Goal: Find specific page/section: Find specific page/section

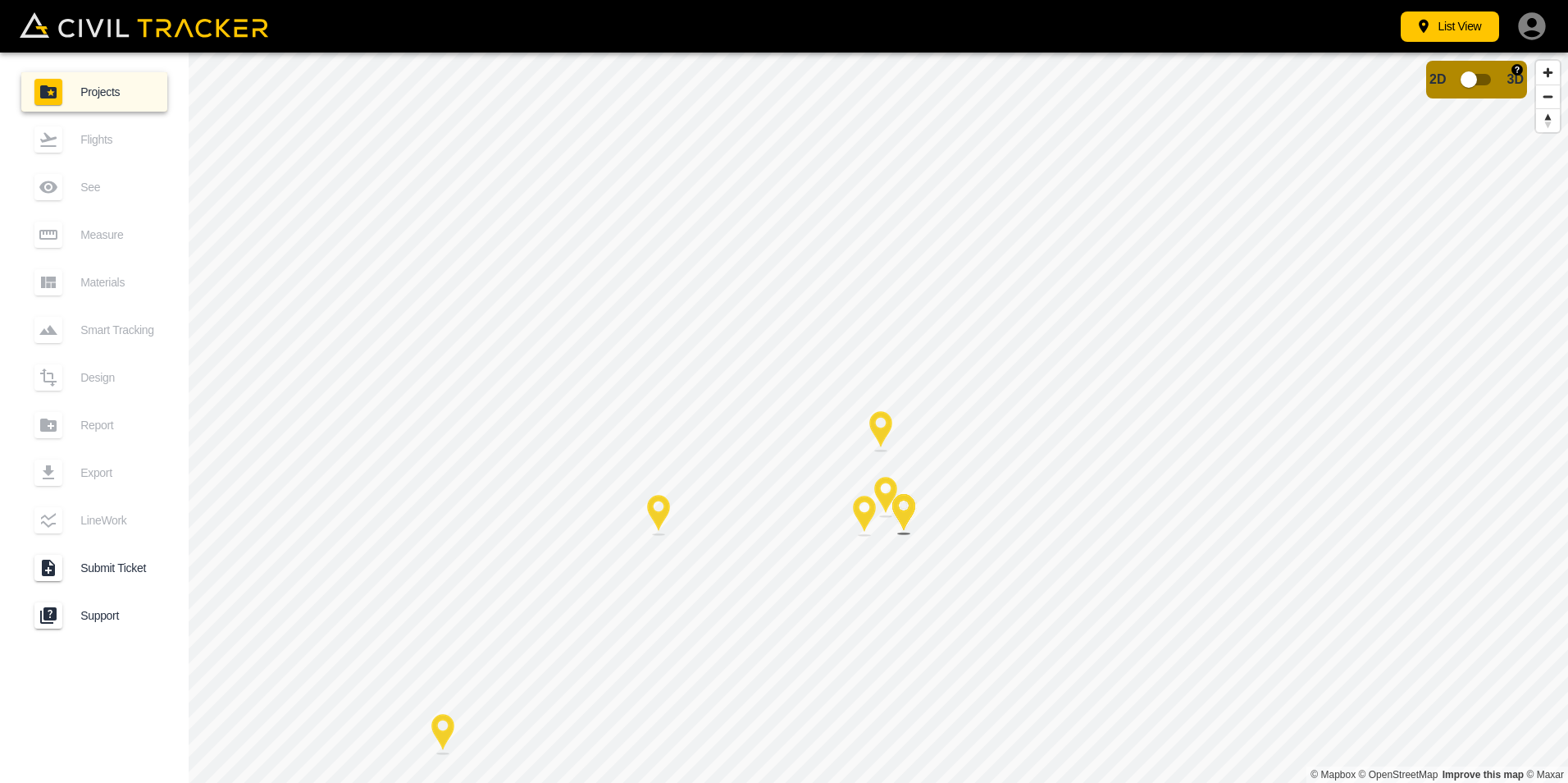
click at [1488, 80] on input "checkbox" at bounding box center [1469, 79] width 94 height 31
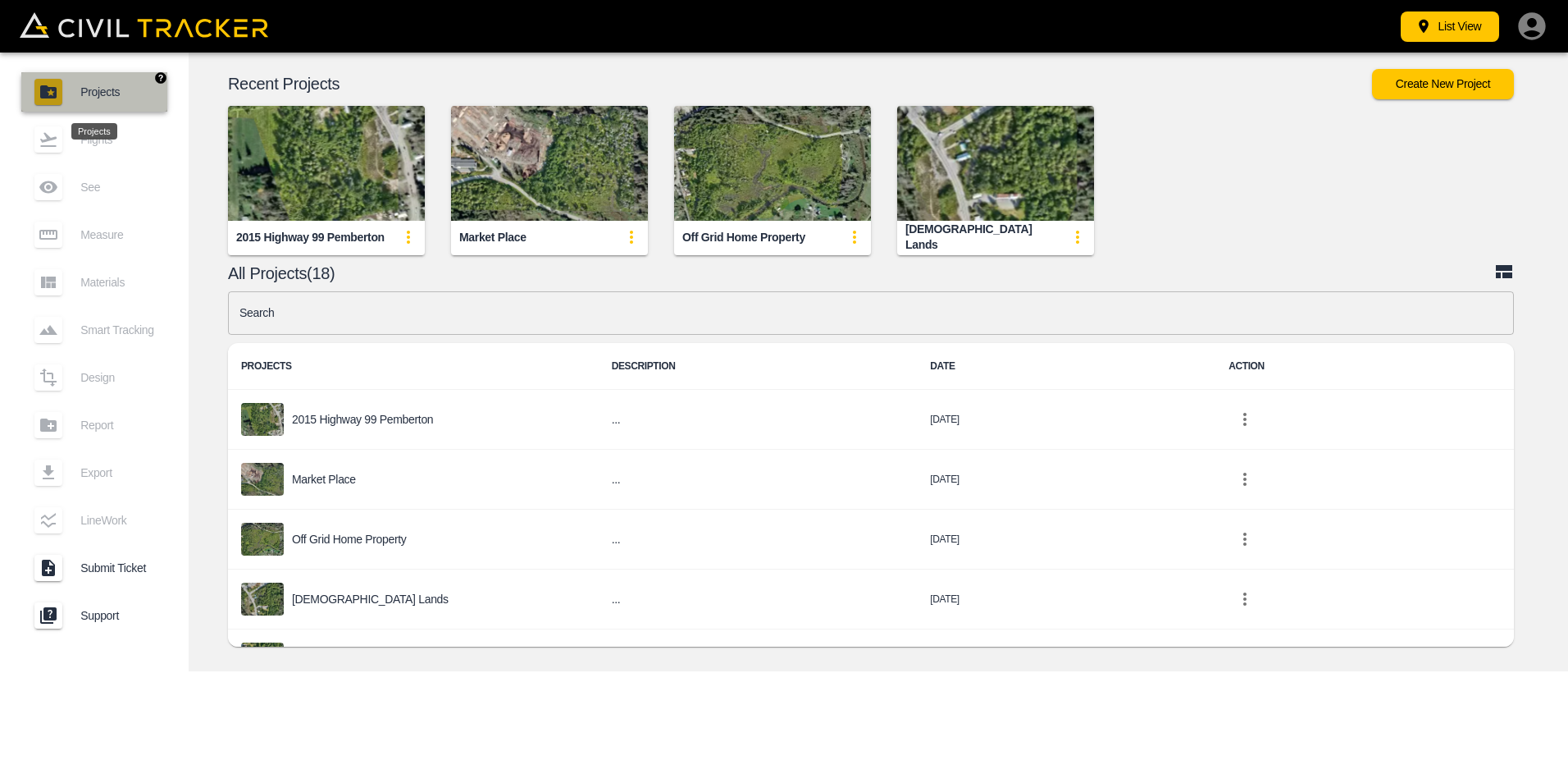
click at [84, 84] on link "Projects" at bounding box center [94, 91] width 146 height 39
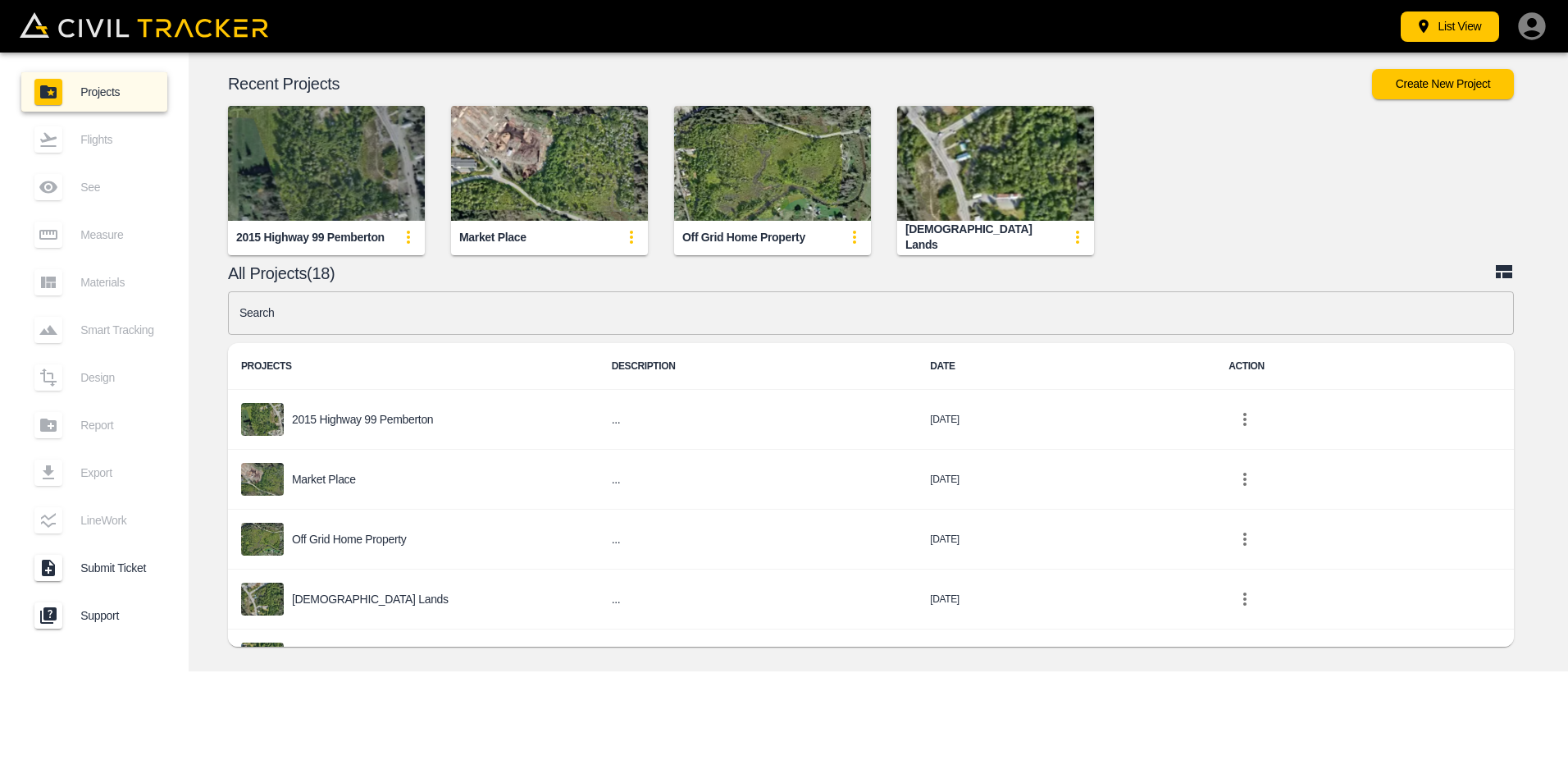
click at [344, 158] on img "button" at bounding box center [326, 163] width 197 height 115
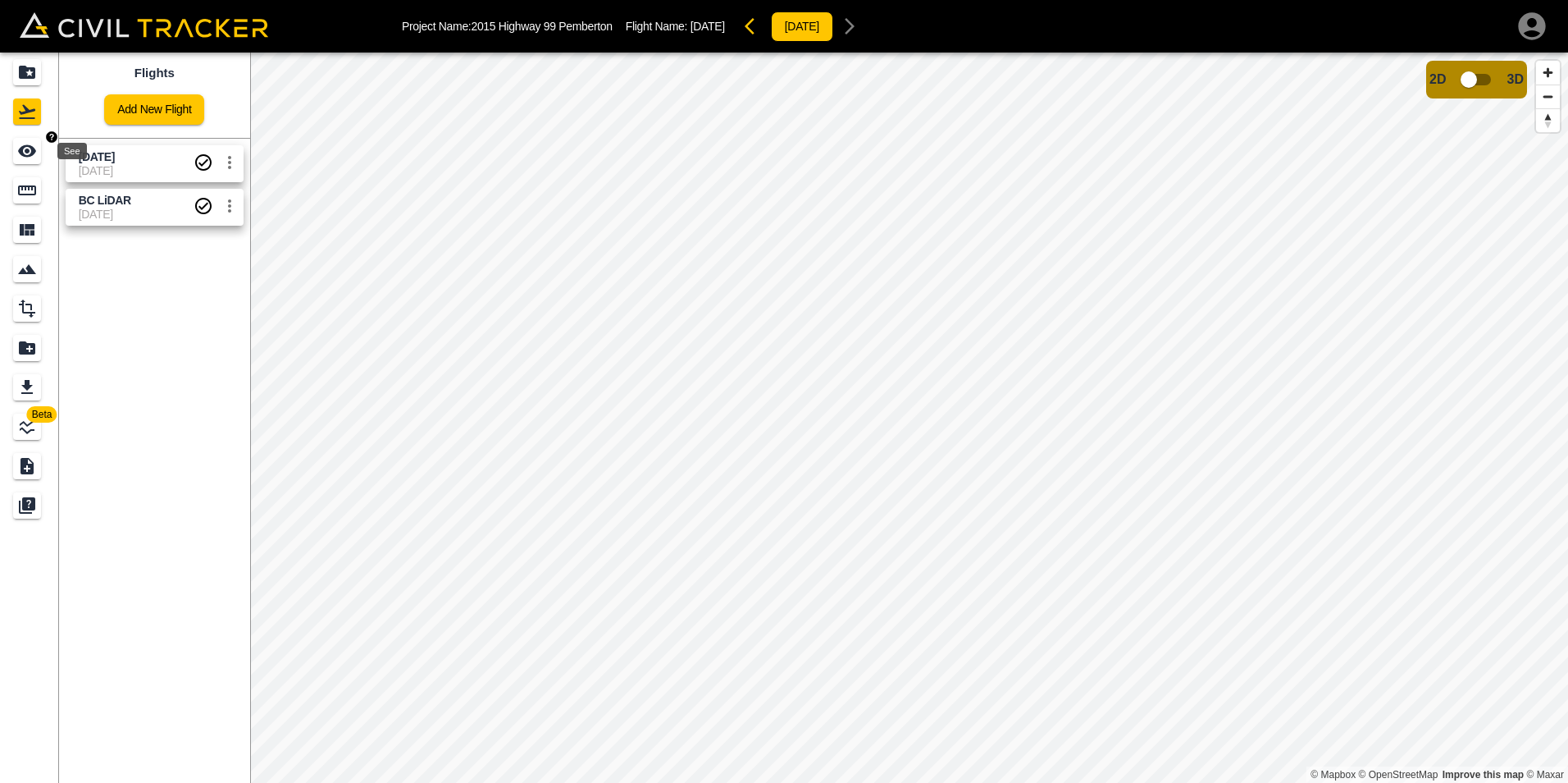
click at [19, 151] on icon "See" at bounding box center [28, 151] width 18 height 13
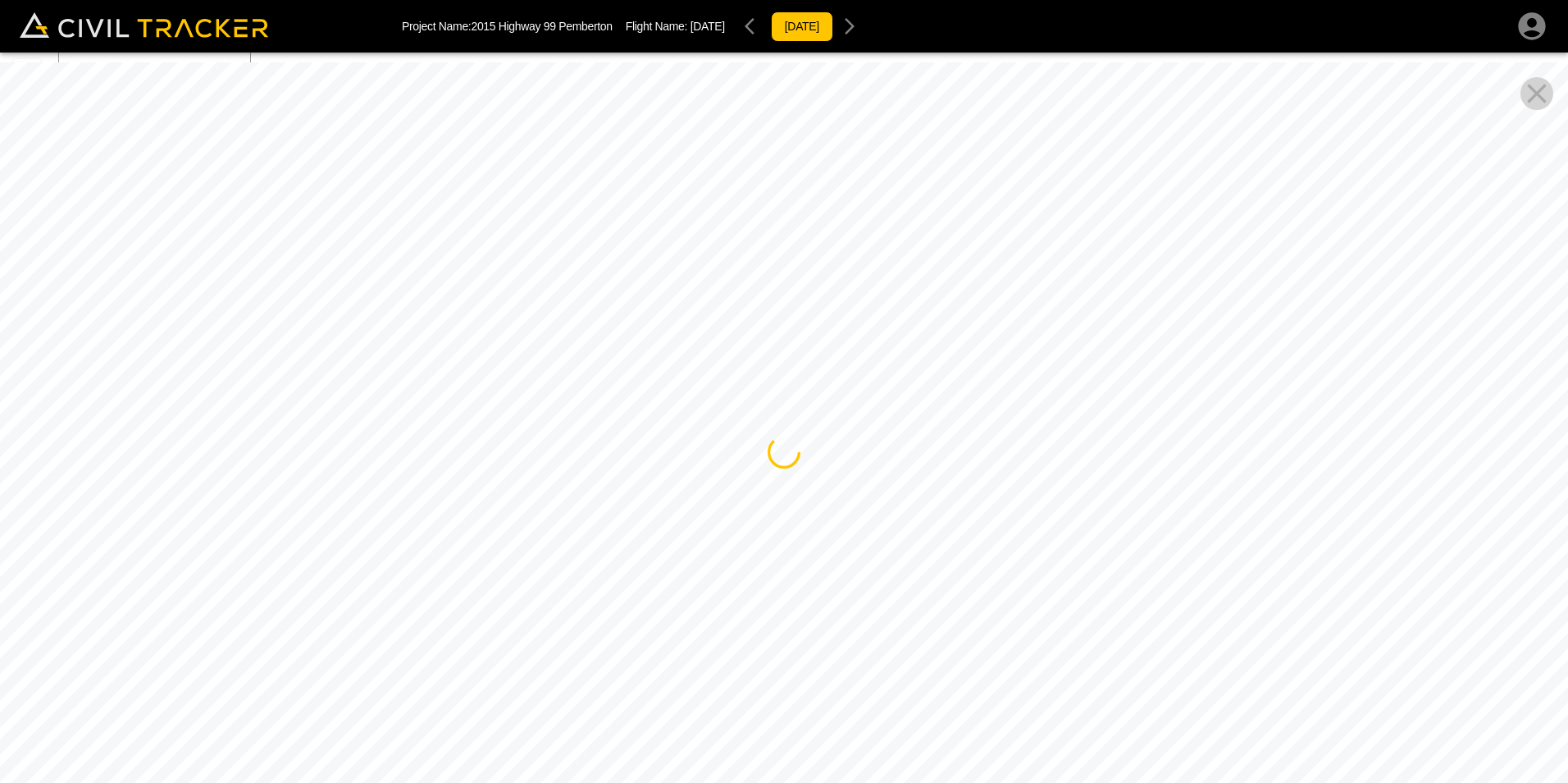
drag, startPoint x: 769, startPoint y: 376, endPoint x: 899, endPoint y: 257, distance: 176.2
click at [858, 271] on div at bounding box center [784, 454] width 1568 height 783
drag, startPoint x: 705, startPoint y: 350, endPoint x: 779, endPoint y: 254, distance: 121.2
click at [773, 256] on div at bounding box center [784, 454] width 1568 height 783
drag, startPoint x: 753, startPoint y: 370, endPoint x: 1018, endPoint y: 676, distance: 404.8
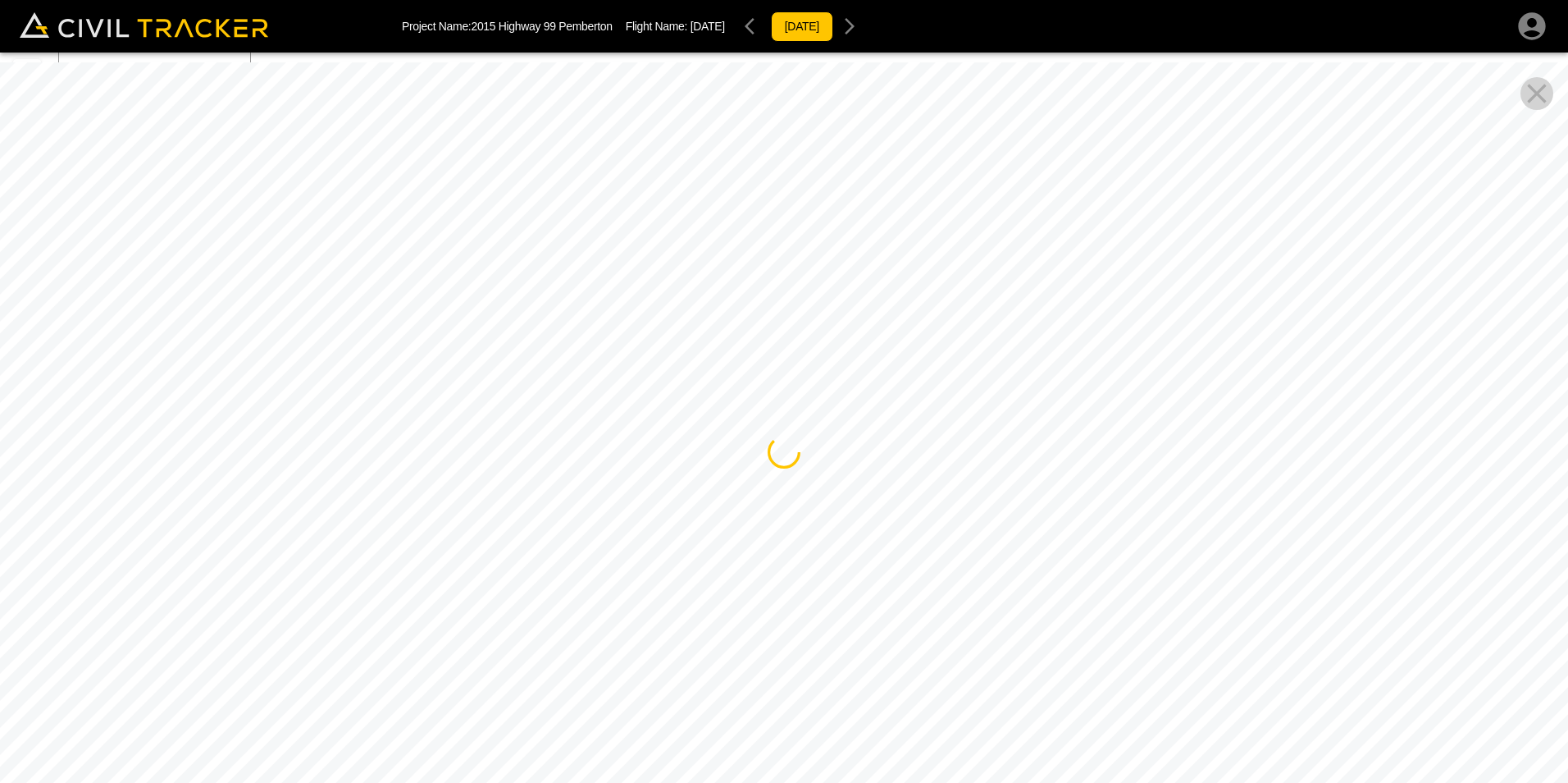
click at [1018, 676] on div at bounding box center [784, 454] width 1568 height 783
drag, startPoint x: 836, startPoint y: 334, endPoint x: 851, endPoint y: 227, distance: 108.0
click at [851, 231] on div at bounding box center [784, 454] width 1568 height 783
drag, startPoint x: 891, startPoint y: 371, endPoint x: 1158, endPoint y: 224, distance: 304.8
click at [1158, 224] on div at bounding box center [784, 454] width 1568 height 783
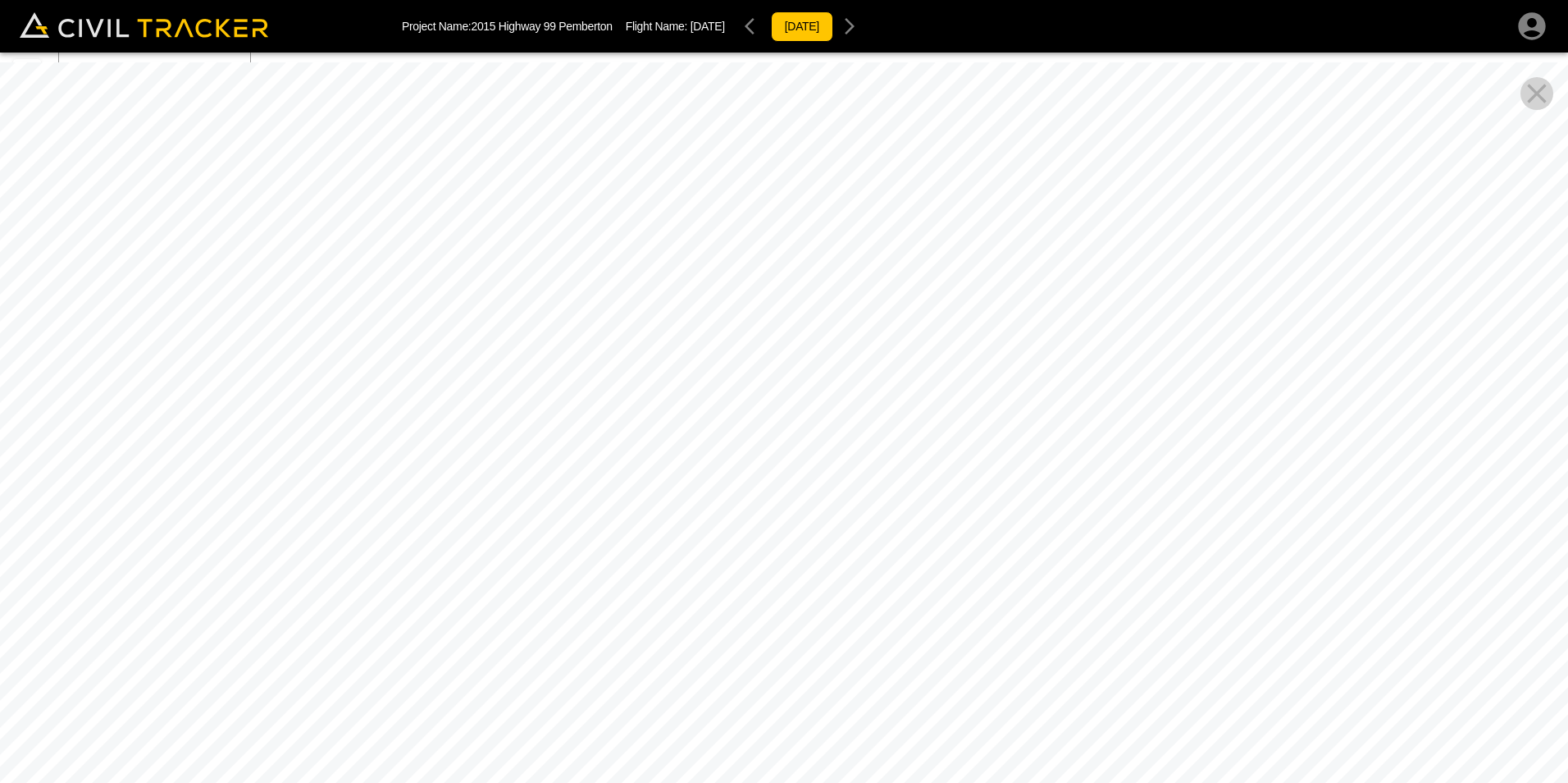
drag, startPoint x: 862, startPoint y: 448, endPoint x: 1126, endPoint y: 189, distance: 369.8
click at [1126, 189] on div at bounding box center [784, 454] width 1568 height 783
drag, startPoint x: 753, startPoint y: 371, endPoint x: 1003, endPoint y: 454, distance: 263.4
click at [1003, 454] on div at bounding box center [784, 454] width 1568 height 783
drag, startPoint x: 804, startPoint y: 441, endPoint x: 937, endPoint y: 709, distance: 299.2
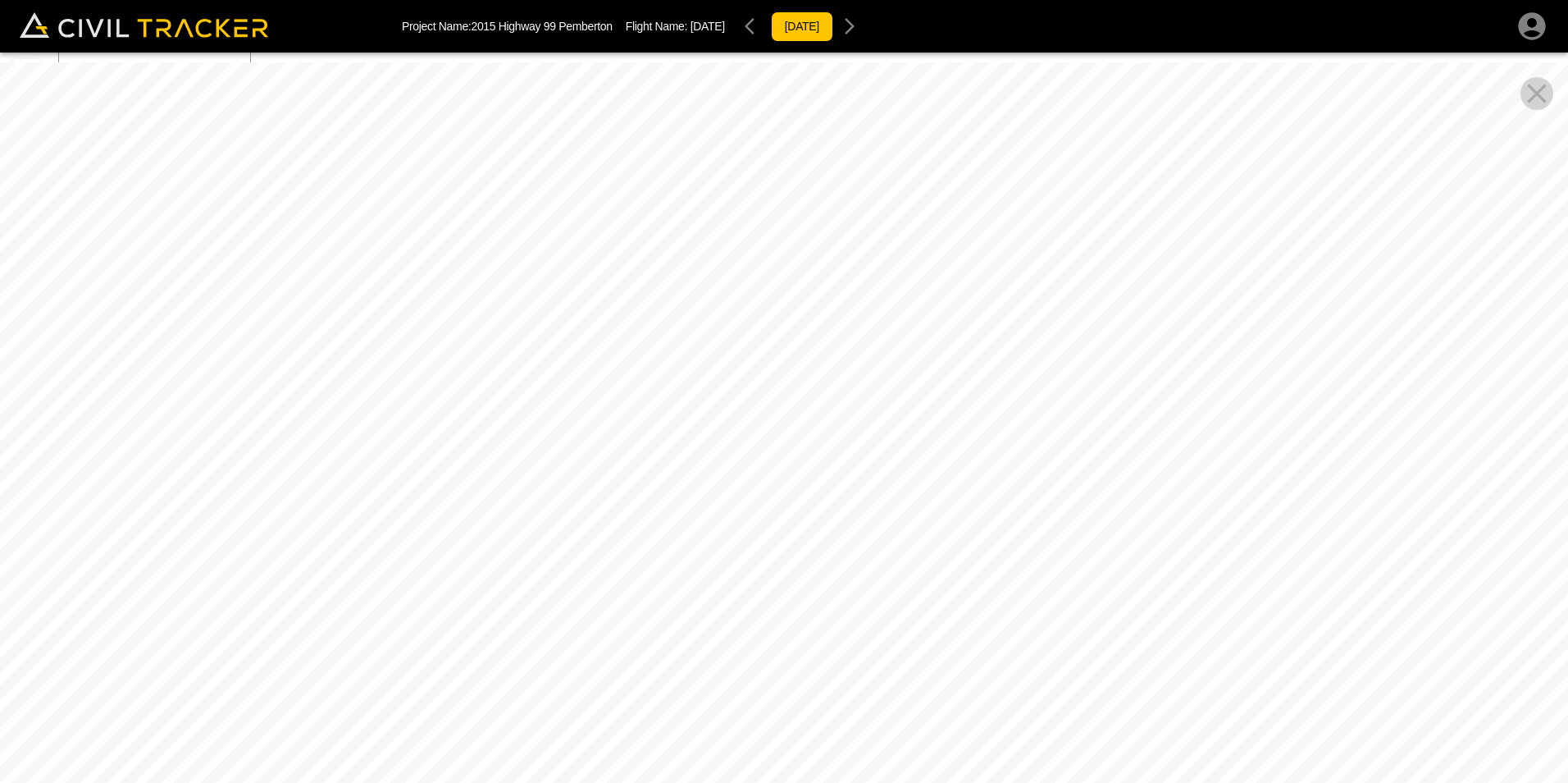
click at [942, 716] on div at bounding box center [784, 454] width 1568 height 783
drag, startPoint x: 834, startPoint y: 542, endPoint x: 912, endPoint y: 583, distance: 88.1
click at [936, 775] on div at bounding box center [784, 454] width 1568 height 783
drag, startPoint x: 919, startPoint y: 620, endPoint x: 748, endPoint y: 752, distance: 216.0
click at [770, 757] on div at bounding box center [784, 454] width 1568 height 783
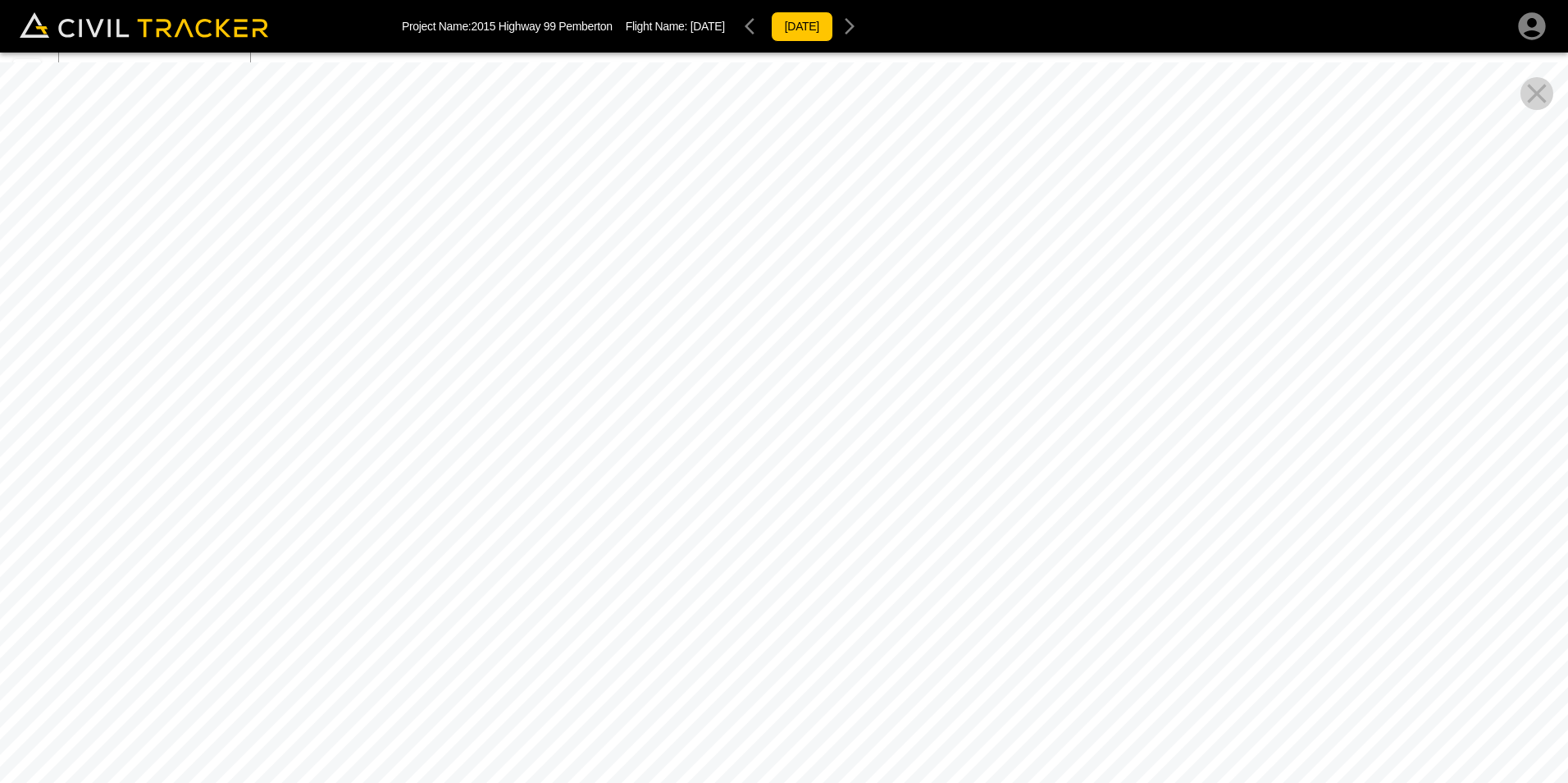
drag, startPoint x: 838, startPoint y: 517, endPoint x: 520, endPoint y: 588, distance: 325.8
click at [520, 588] on div at bounding box center [784, 454] width 1568 height 783
drag, startPoint x: 929, startPoint y: 517, endPoint x: 634, endPoint y: 501, distance: 295.4
click at [545, 591] on div at bounding box center [784, 454] width 1568 height 783
click at [774, 29] on div "[DATE]" at bounding box center [802, 26] width 128 height 33
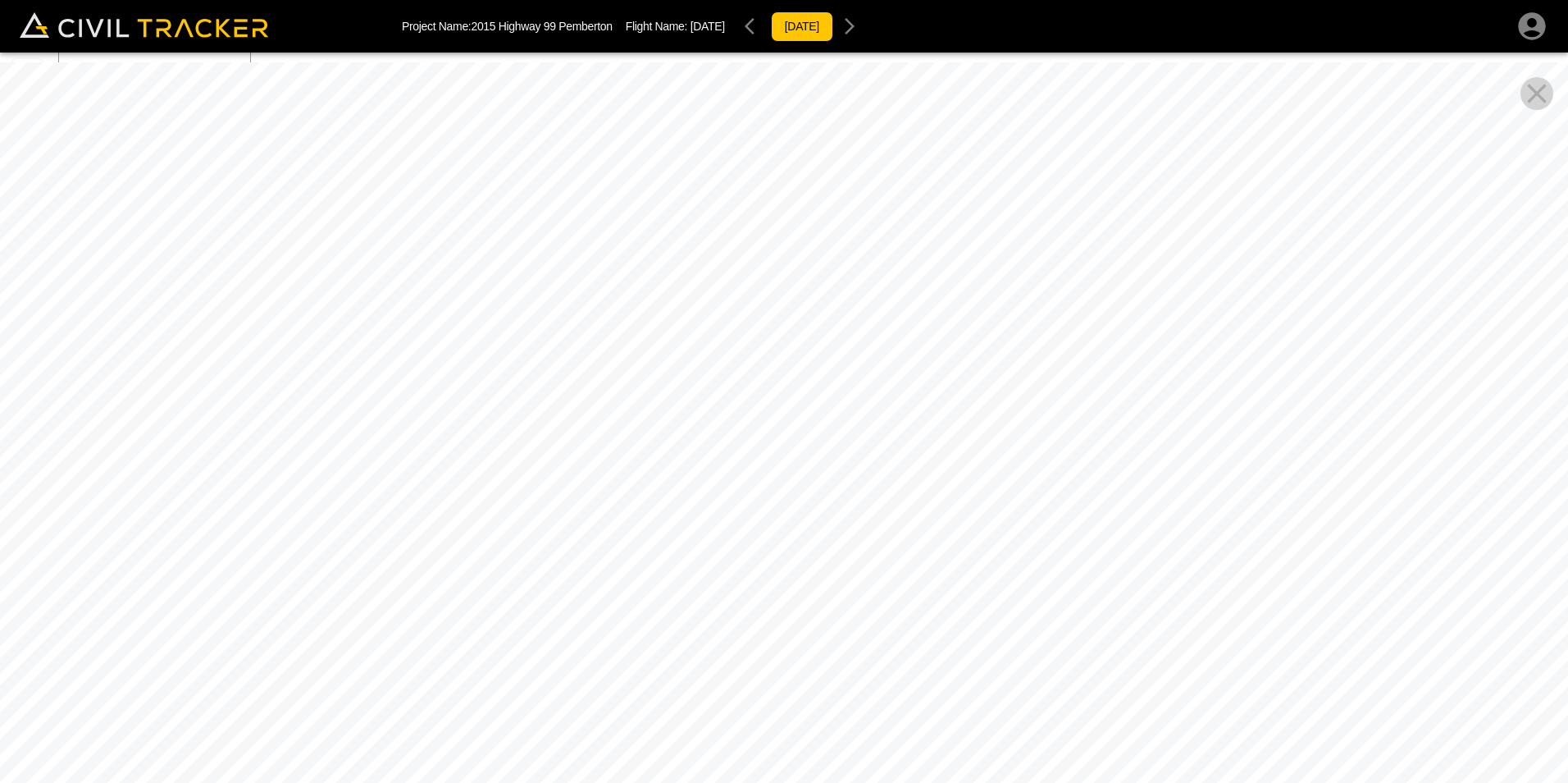
click at [781, 29] on div "[DATE]" at bounding box center [802, 26] width 128 height 33
